Goal: Transaction & Acquisition: Purchase product/service

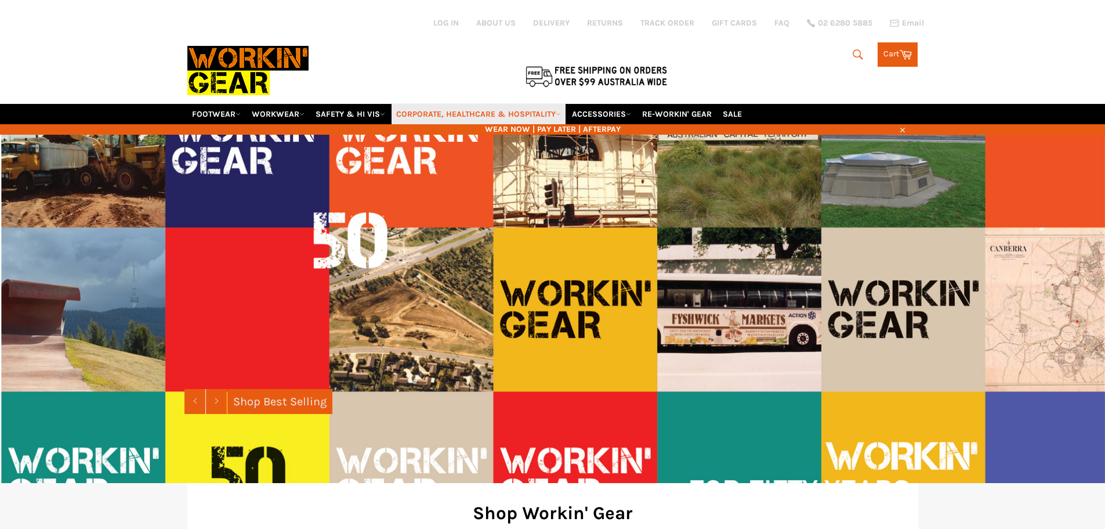
click at [550, 114] on link "CORPORATE, HEALTHCARE & HOSPITALITY" at bounding box center [479, 114] width 174 height 20
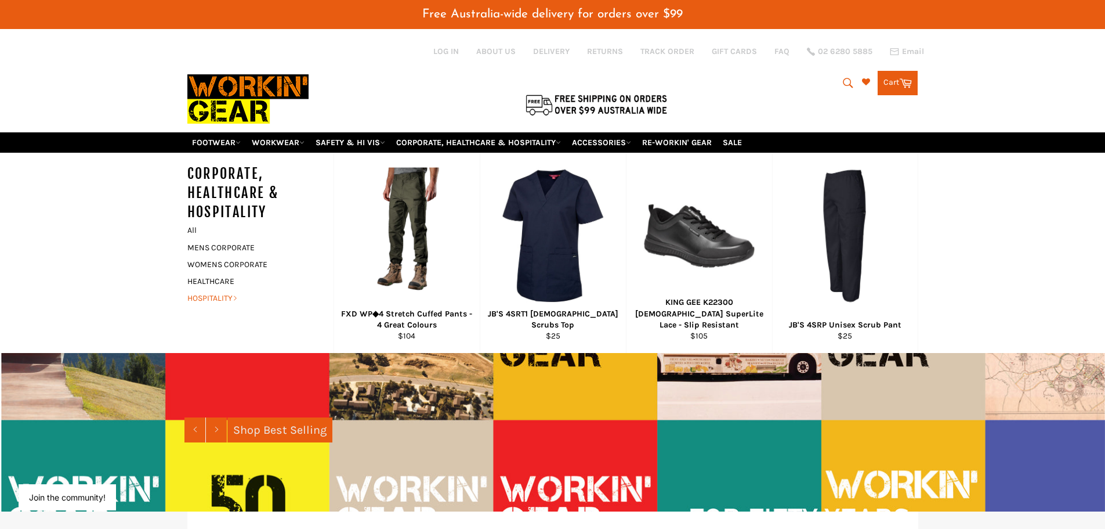
click at [212, 292] on link "HOSPITALITY" at bounding box center [252, 298] width 140 height 17
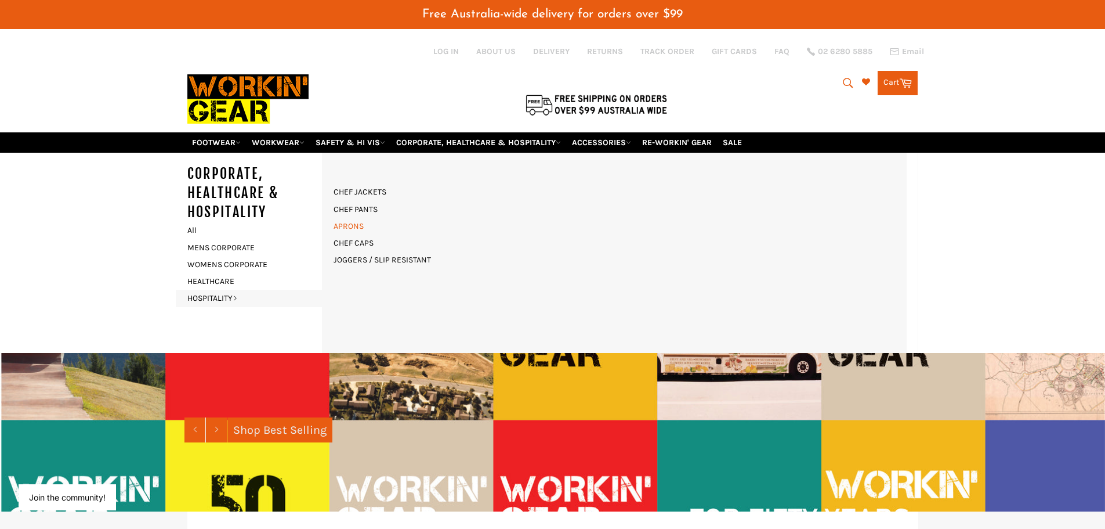
click at [349, 219] on link "APRONS" at bounding box center [349, 226] width 42 height 17
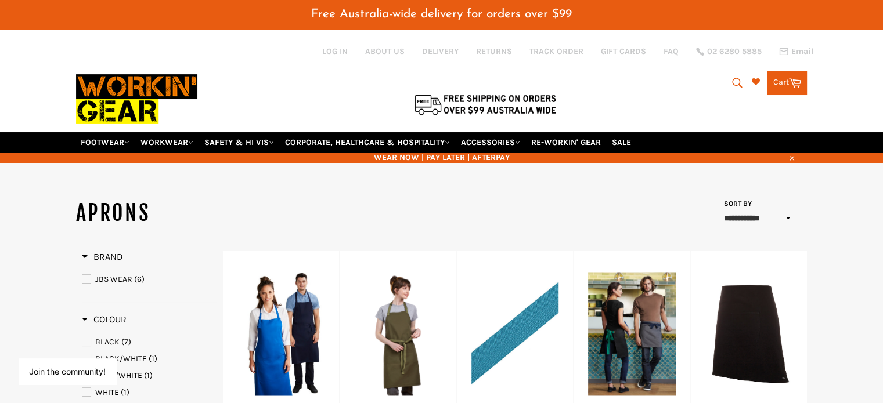
click at [736, 80] on icon "submit" at bounding box center [737, 83] width 13 height 13
paste input "Primax Royal Blue Bib Apron"
type input "Primax Royal Blue Bib Apron"
